Goal: Task Accomplishment & Management: Complete application form

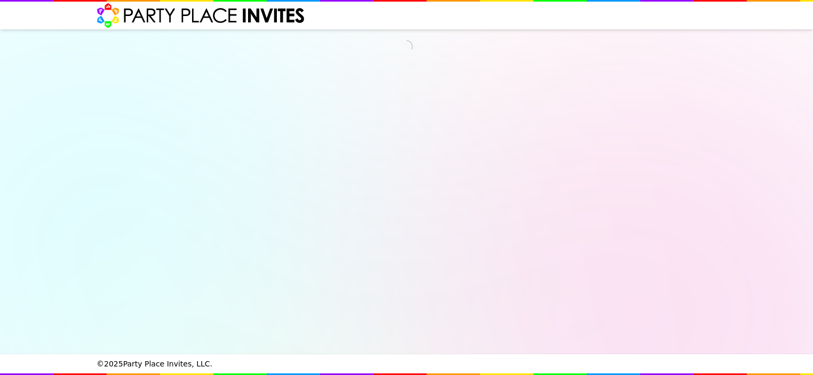
select select "540217"
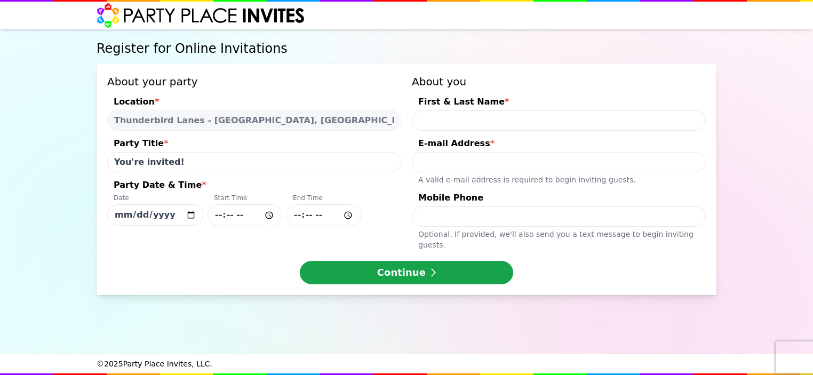
click at [221, 216] on input "Party Date & Time * Date [DATE] Start Time End Time" at bounding box center [245, 215] width 75 height 22
click at [442, 123] on input "First & Last Name *" at bounding box center [559, 120] width 294 height 20
click at [192, 214] on input "[DATE]" at bounding box center [155, 214] width 96 height 21
type input "[DATE]"
click at [244, 214] on input "Party Date & Time * Date [DATE] Start Time End Time" at bounding box center [245, 215] width 75 height 22
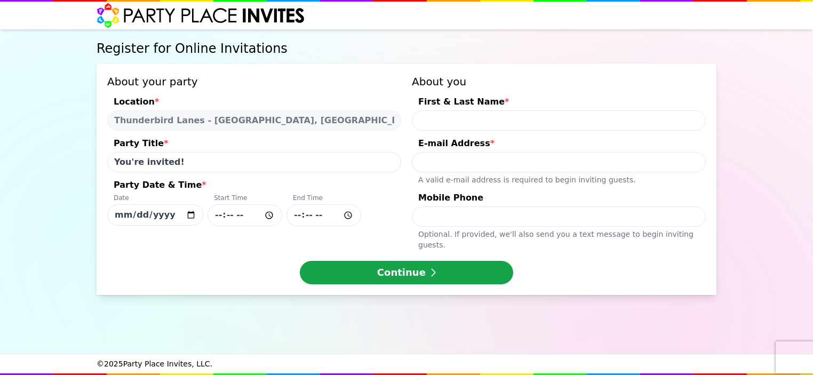
type input "15:00"
type input "17:00"
click at [452, 116] on input "First & Last Name *" at bounding box center [559, 120] width 294 height 20
type input "N"
type input "[PERSON_NAME]"
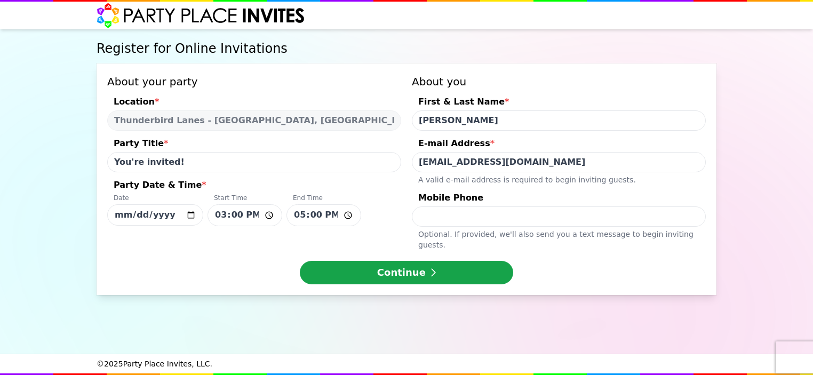
type input "[EMAIL_ADDRESS][DOMAIN_NAME]"
type input "4439941507"
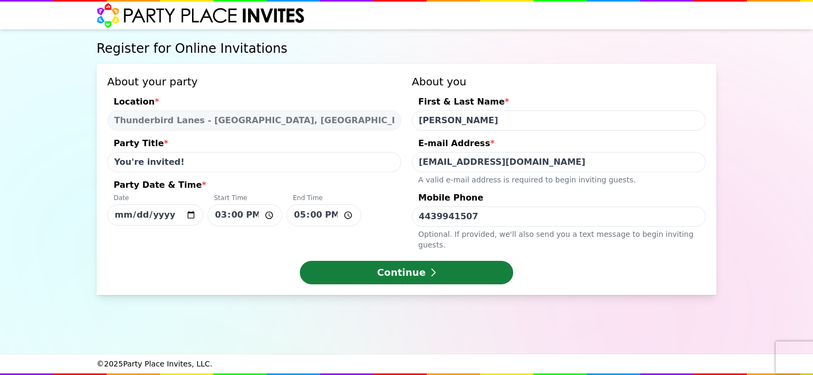
click at [399, 261] on button "Continue" at bounding box center [406, 272] width 213 height 23
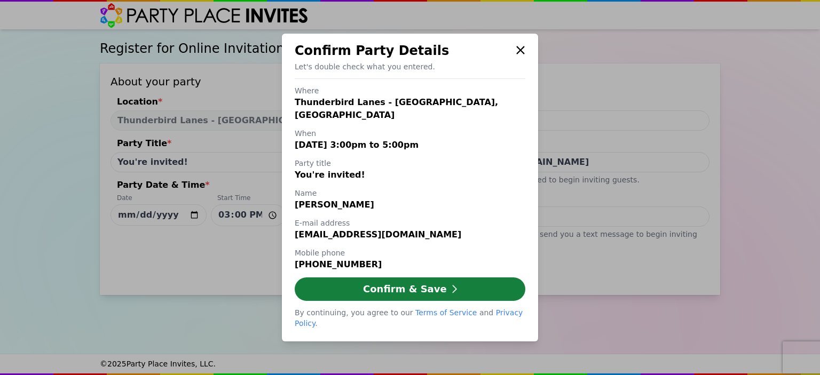
click at [438, 294] on button "Confirm & Save" at bounding box center [410, 288] width 230 height 23
